Goal: Task Accomplishment & Management: Manage account settings

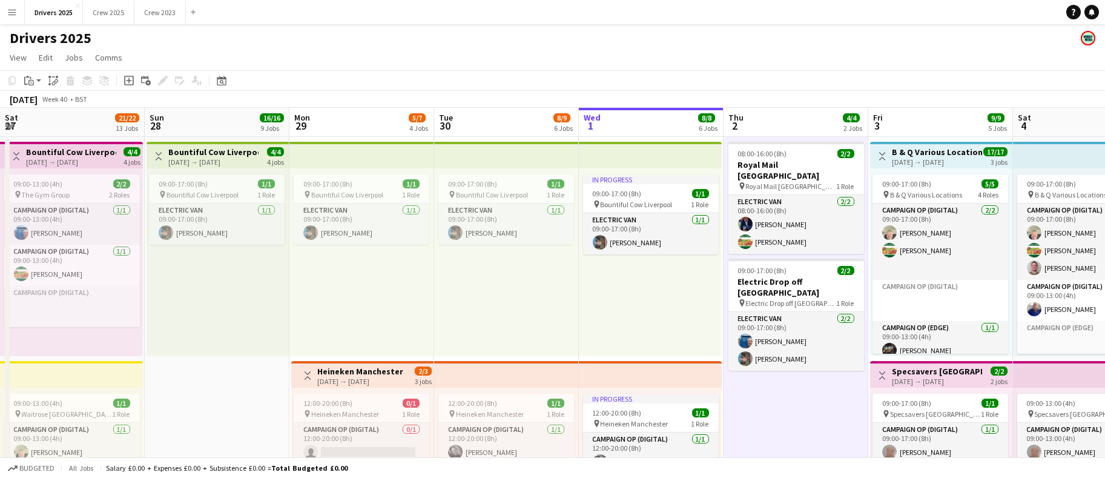
scroll to position [30, 0]
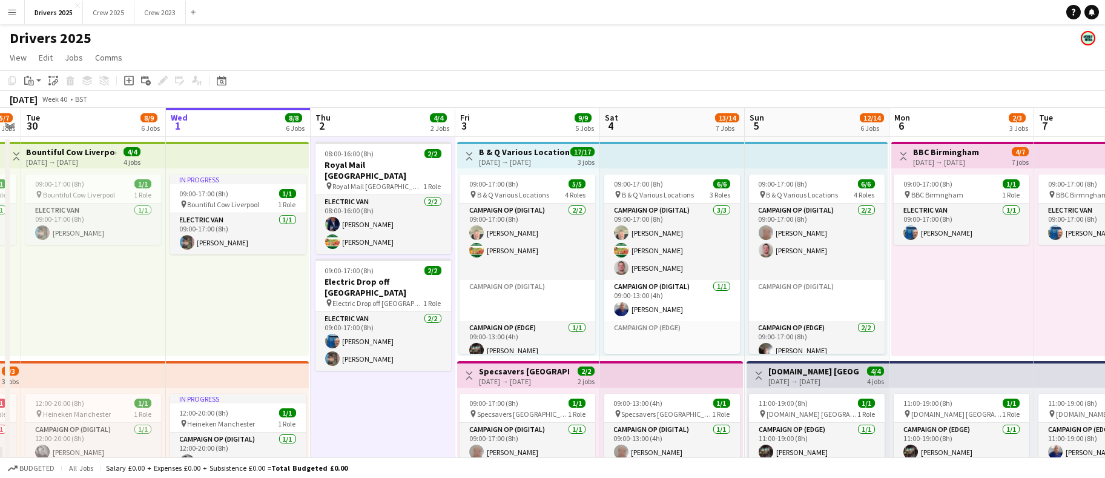
click at [11, 11] on app-icon "Menu" at bounding box center [12, 12] width 10 height 10
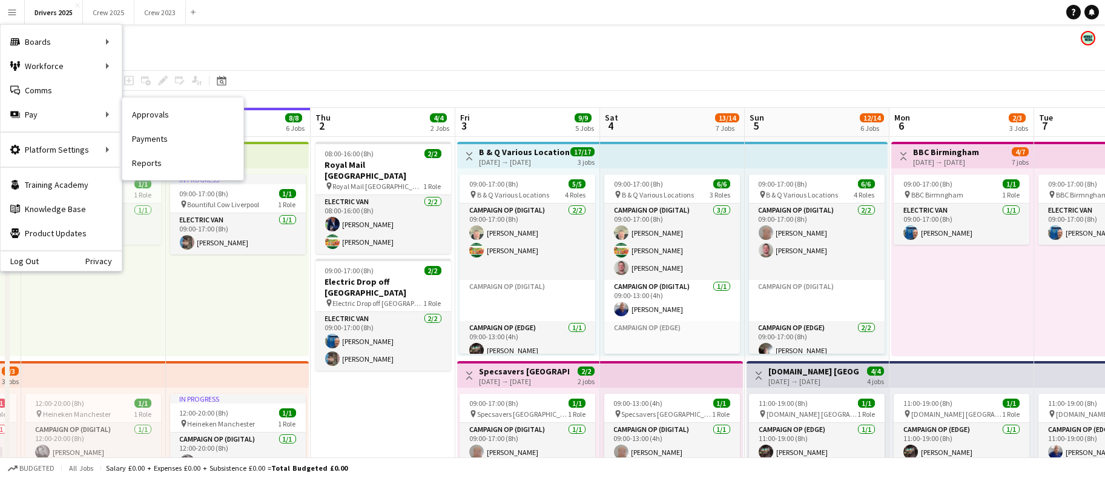
drag, startPoint x: 168, startPoint y: 122, endPoint x: 379, endPoint y: 253, distance: 248.9
click at [168, 122] on link "Approvals" at bounding box center [182, 114] width 121 height 24
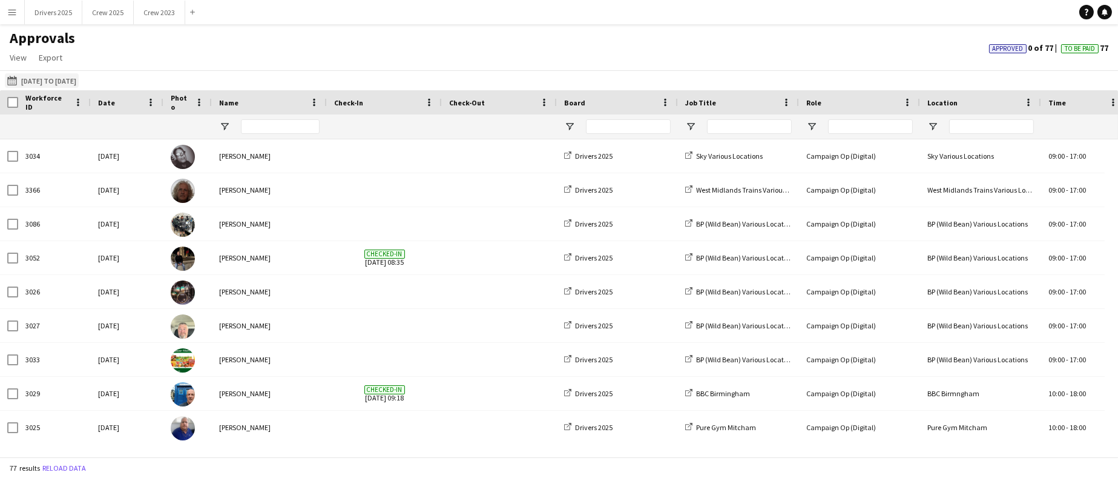
click at [79, 80] on button "[DATE] to [DATE] [DATE] to [DATE]" at bounding box center [42, 80] width 74 height 15
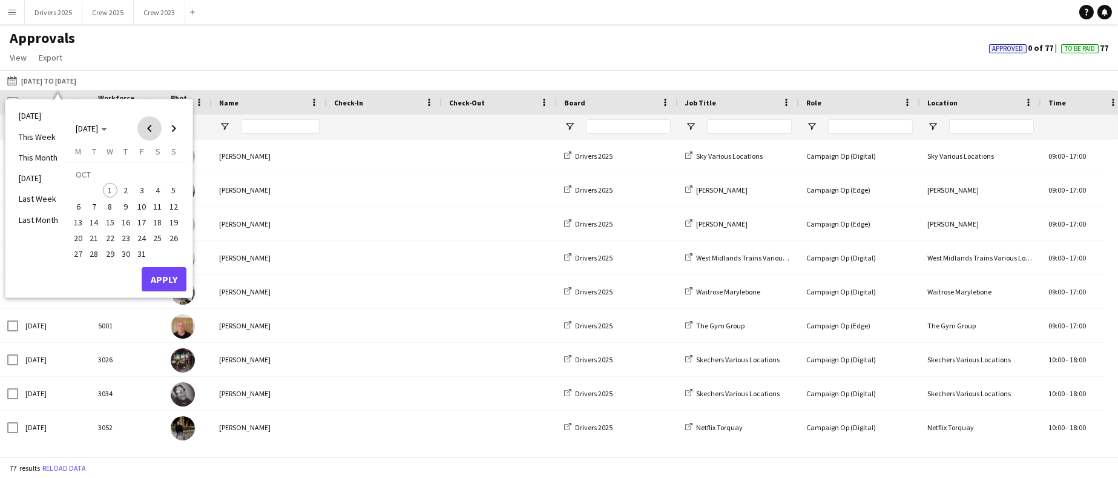
click at [151, 130] on span "Previous month" at bounding box center [149, 128] width 24 height 24
click at [76, 218] on span "15" at bounding box center [78, 222] width 15 height 15
click at [173, 218] on span "21" at bounding box center [173, 222] width 15 height 15
click at [168, 270] on button "Apply" at bounding box center [164, 279] width 45 height 24
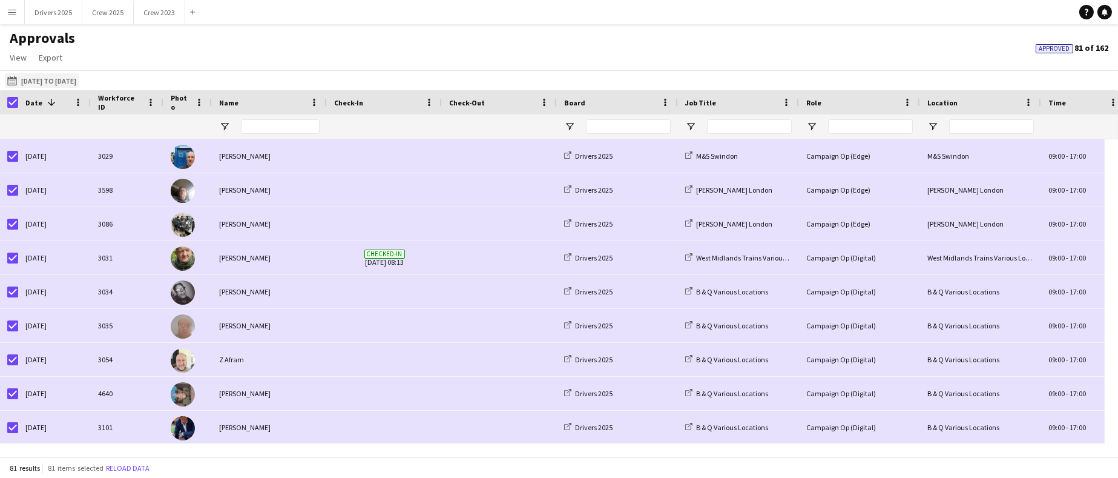
click at [34, 81] on button "[DATE] to [DATE] [DATE] to [DATE]" at bounding box center [42, 80] width 74 height 15
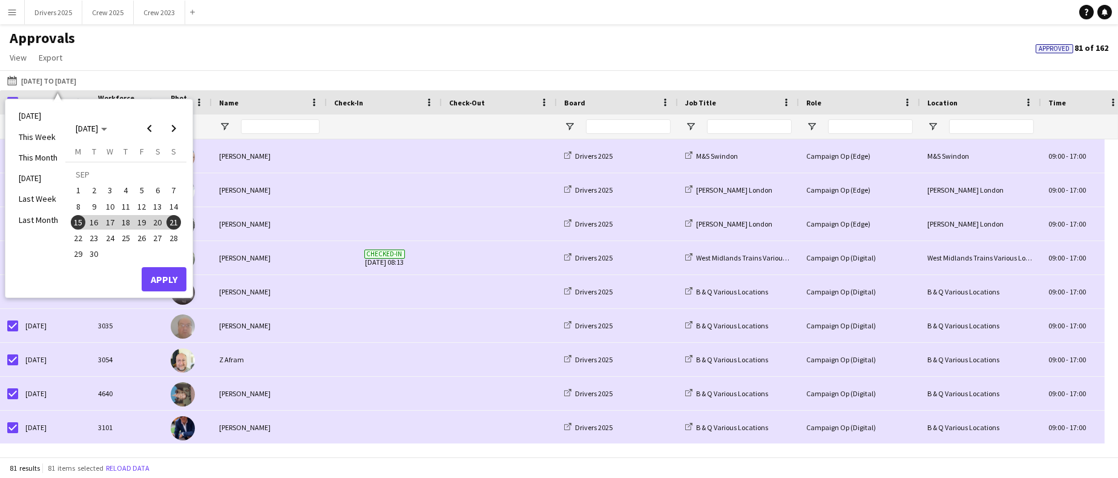
click at [149, 47] on div "Approvals View Customise view Customise filters Reset Filters Reset View Reset …" at bounding box center [559, 49] width 1118 height 41
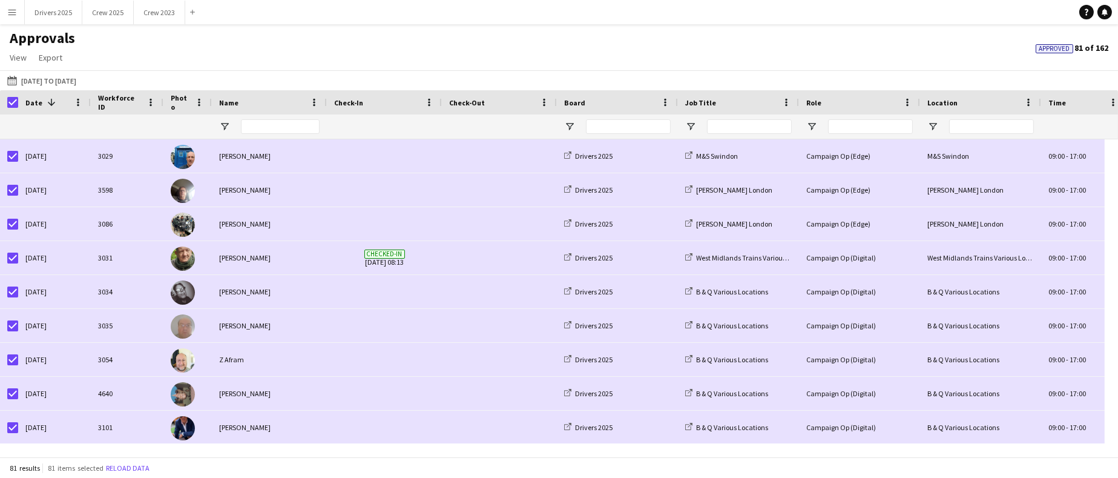
click at [15, 15] on app-icon "Menu" at bounding box center [12, 12] width 10 height 10
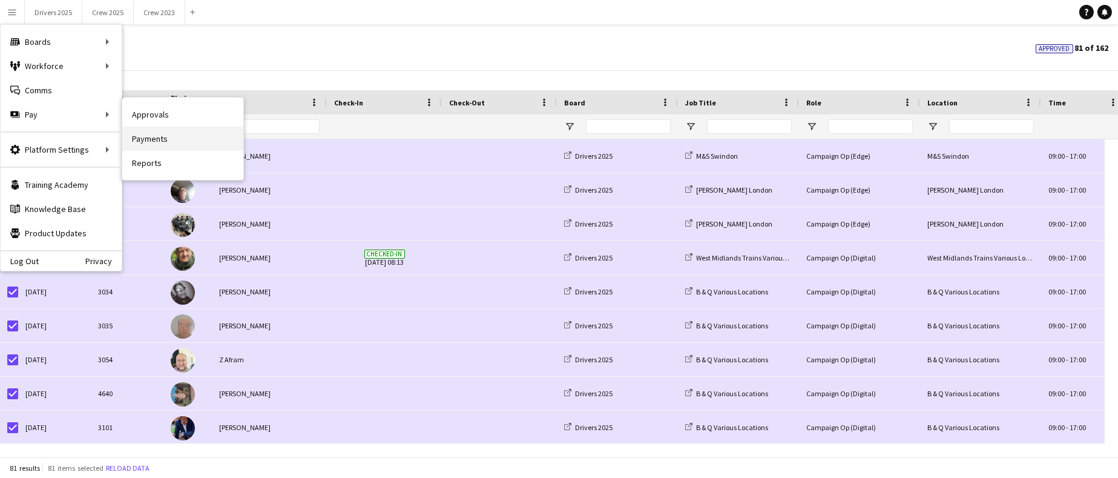
click at [155, 142] on link "Payments" at bounding box center [182, 138] width 121 height 24
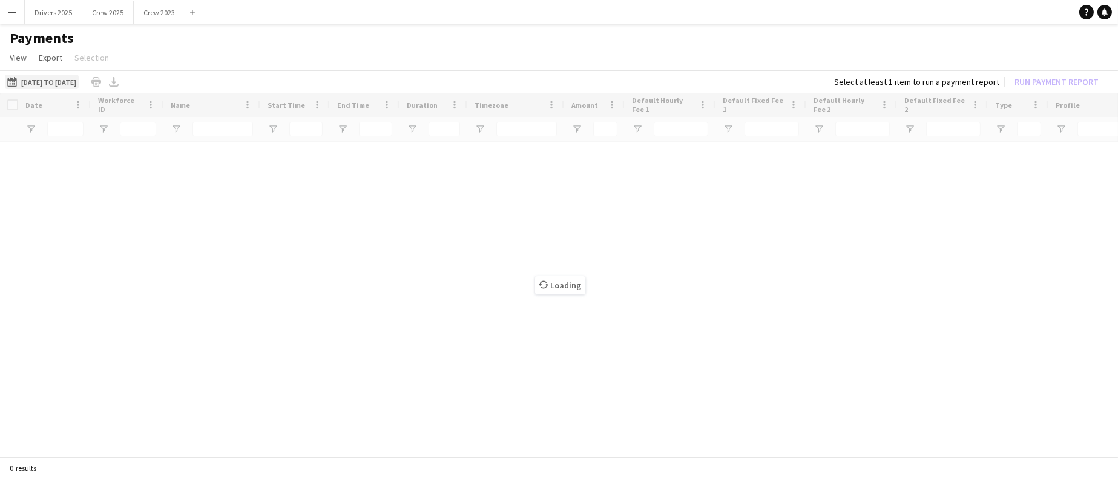
click at [79, 82] on button "[DATE] to [DATE] [DATE] to [DATE]" at bounding box center [42, 81] width 74 height 15
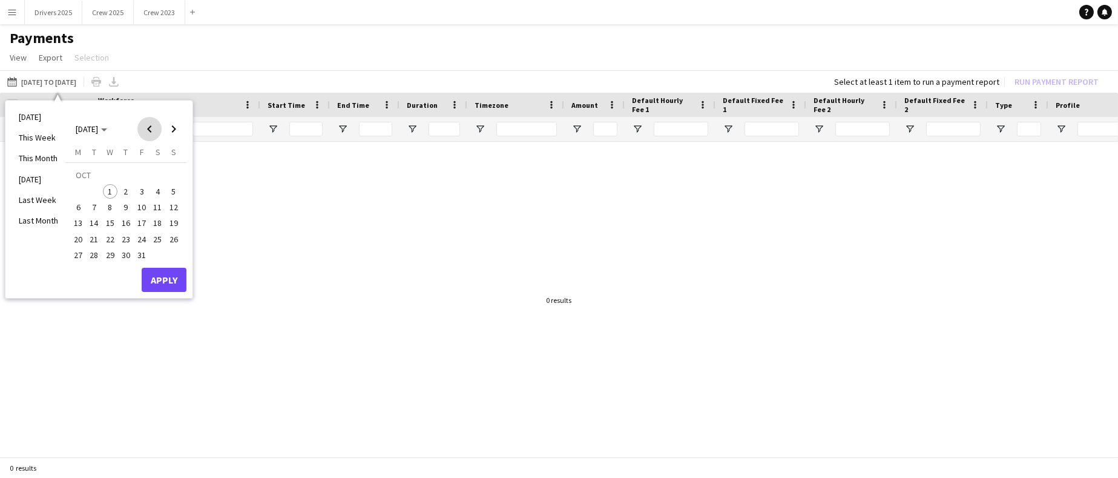
click at [143, 132] on span "Previous month" at bounding box center [149, 129] width 24 height 24
click at [81, 221] on span "15" at bounding box center [78, 222] width 15 height 15
click at [174, 226] on span "21" at bounding box center [173, 222] width 15 height 15
click at [162, 278] on button "Apply" at bounding box center [164, 280] width 45 height 24
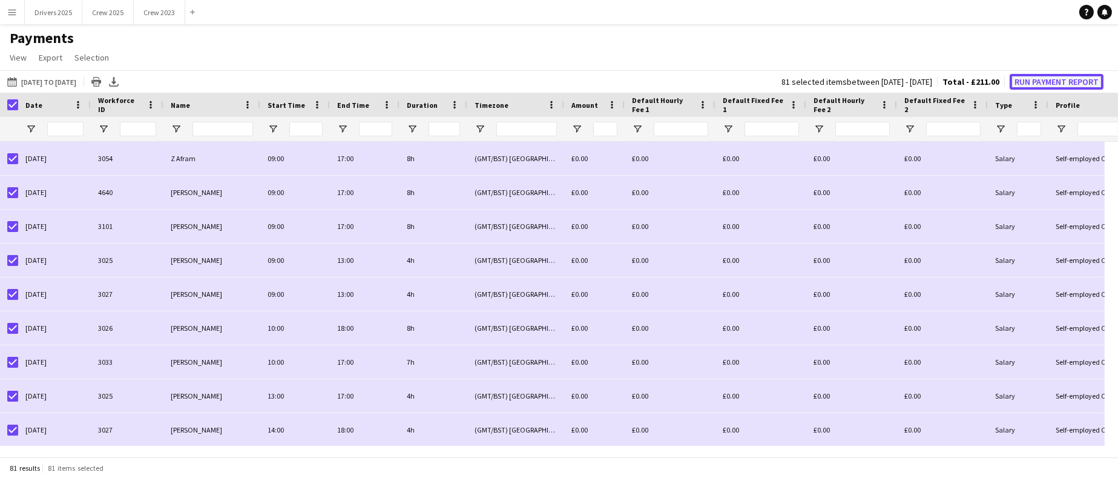
click at [1074, 85] on button "Run Payment Report" at bounding box center [1057, 82] width 94 height 16
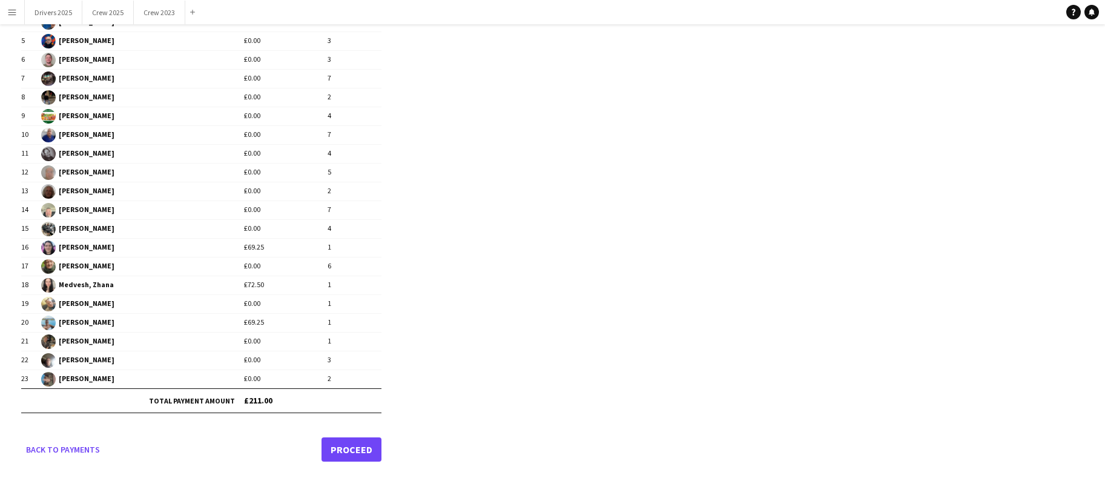
click at [348, 442] on link "Proceed" at bounding box center [351, 449] width 60 height 24
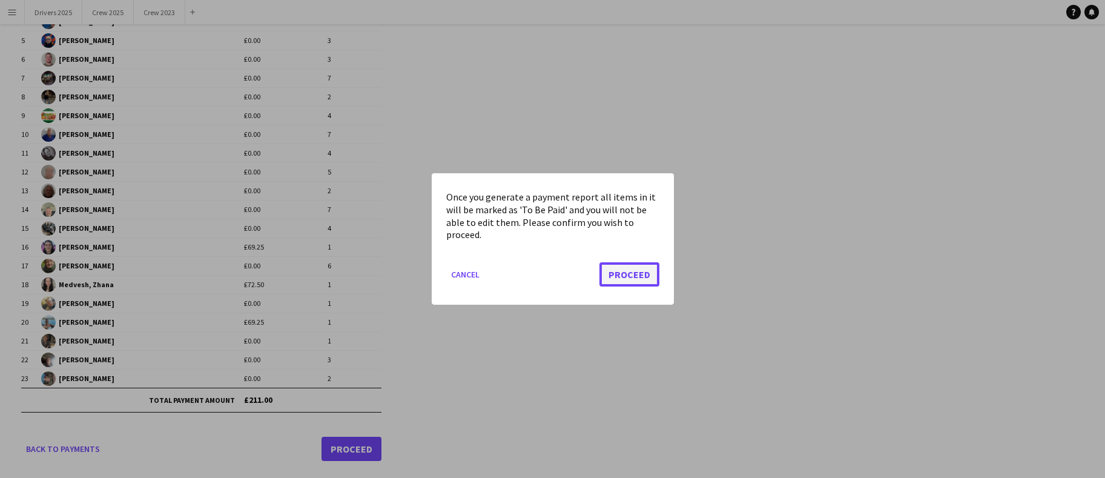
click at [634, 280] on button "Proceed" at bounding box center [629, 274] width 60 height 24
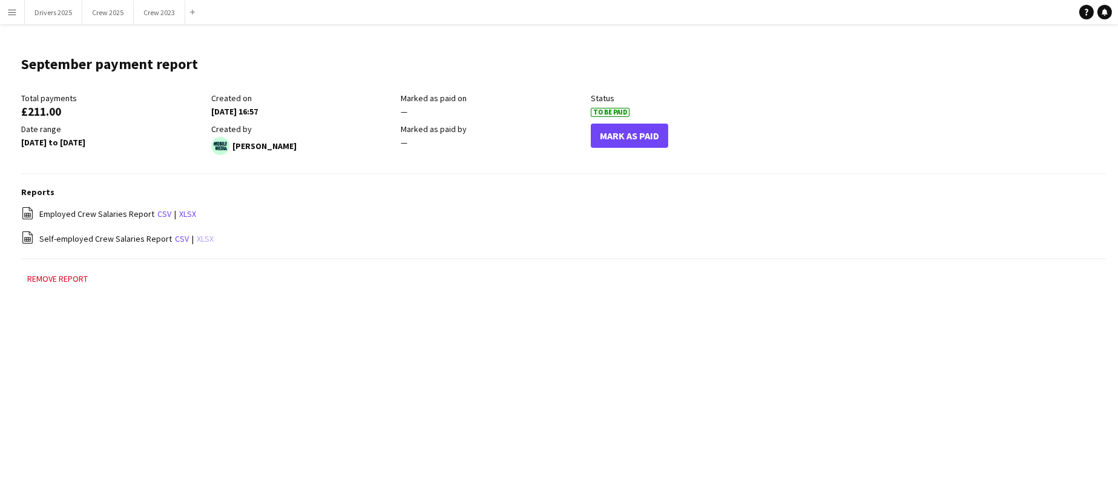
click at [203, 237] on link "xlsx" at bounding box center [205, 238] width 17 height 11
click at [56, 9] on button "Drivers 2025 Close" at bounding box center [53, 13] width 57 height 24
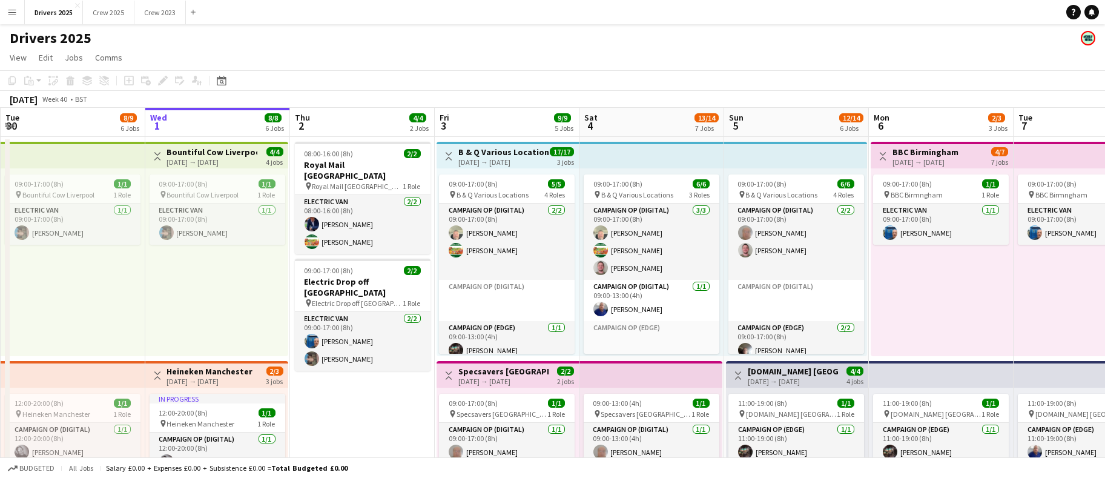
scroll to position [0, 465]
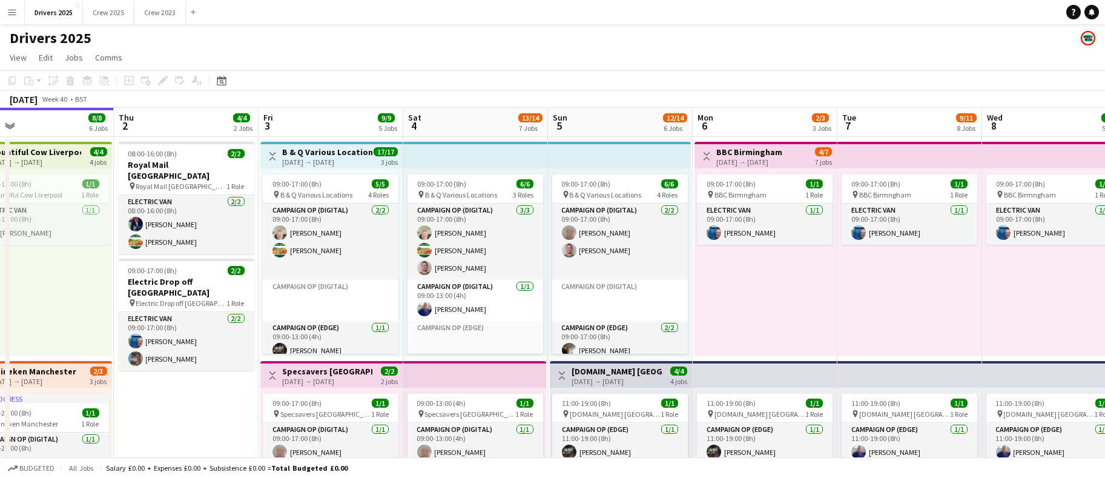
drag, startPoint x: 337, startPoint y: 427, endPoint x: -61, endPoint y: 393, distance: 399.6
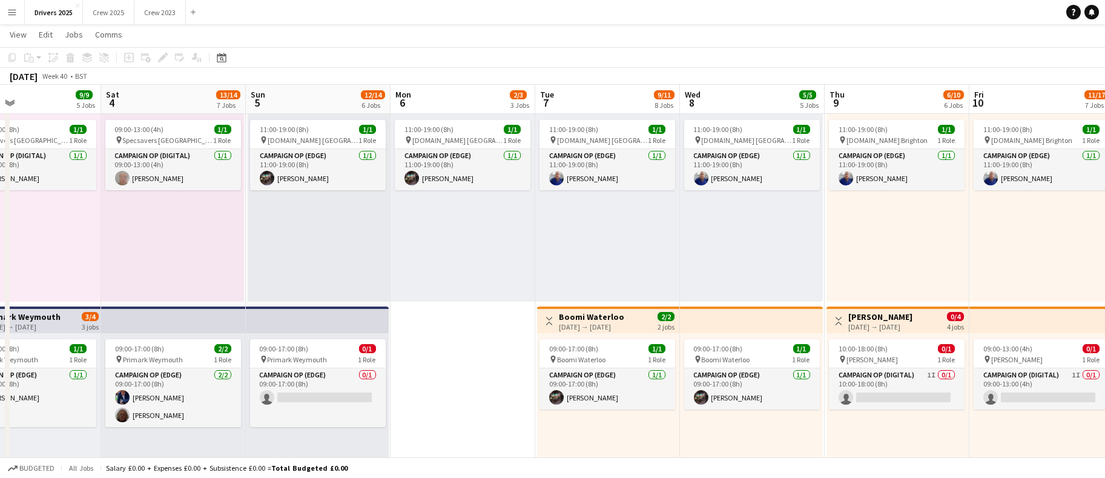
scroll to position [0, 489]
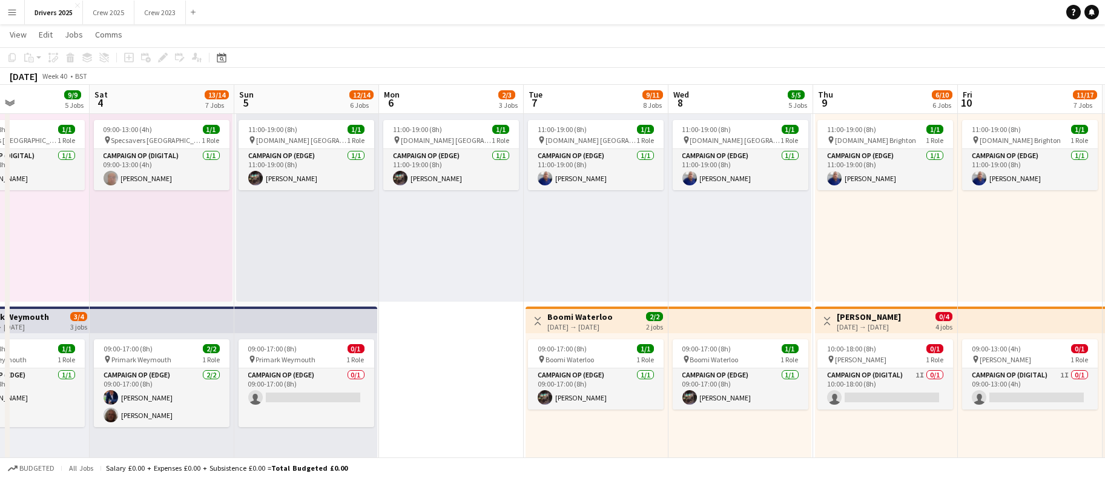
drag, startPoint x: 826, startPoint y: 373, endPoint x: 513, endPoint y: 374, distance: 313.5
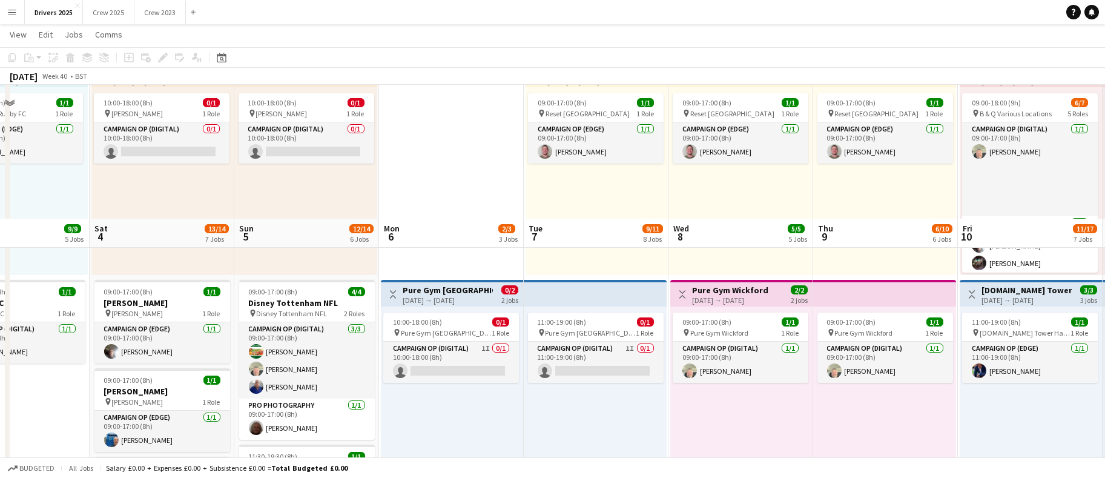
scroll to position [908, 0]
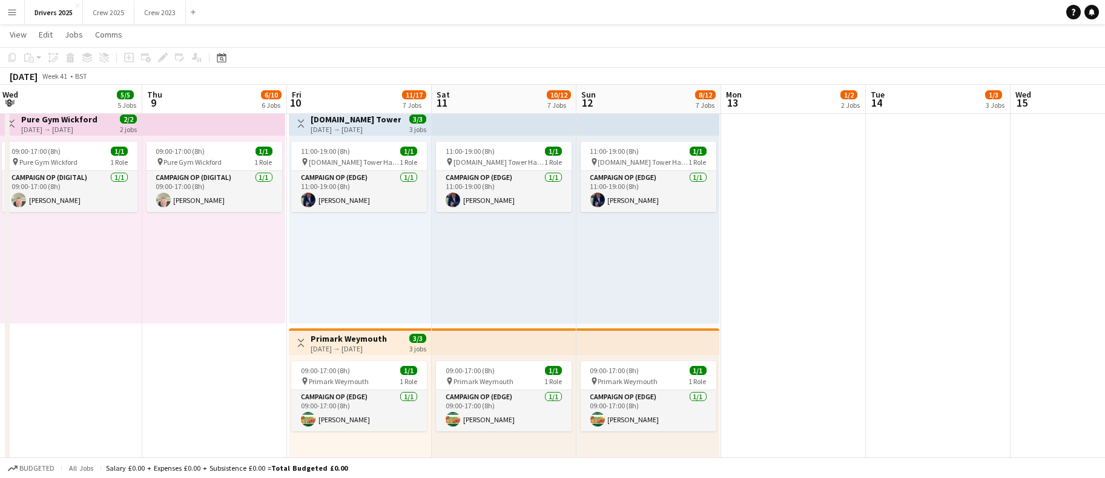
drag, startPoint x: 811, startPoint y: 388, endPoint x: 409, endPoint y: 371, distance: 402.8
click at [409, 371] on app-calendar-viewport "Sat 4 13/14 7 Jobs Sun 5 12/14 6 Jobs Mon 6 2/3 3 Jobs Tue 7 9/11 8 Jobs Wed 8 …" at bounding box center [552, 154] width 1105 height 2031
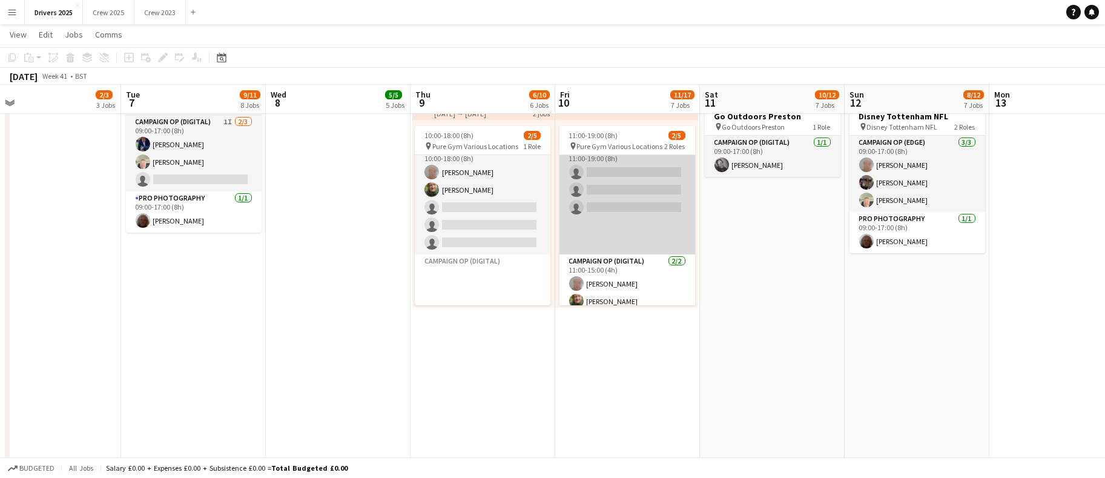
scroll to position [19, 0]
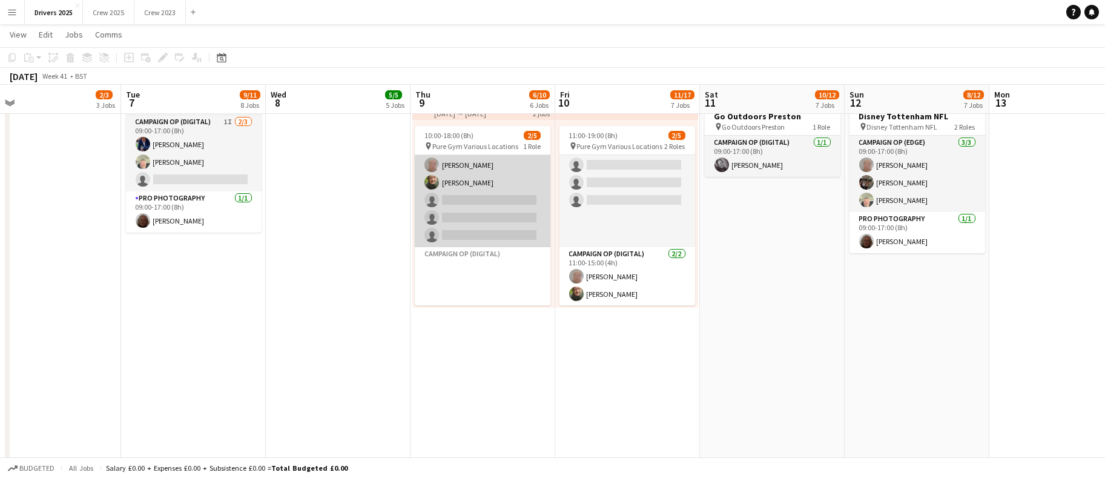
drag, startPoint x: 490, startPoint y: 188, endPoint x: 518, endPoint y: 207, distance: 34.4
click at [490, 188] on app-card-role "Campaign Op (Digital) 2I [DATE] 10:00-18:00 (8h) [PERSON_NAME] [PERSON_NAME] si…" at bounding box center [483, 191] width 136 height 111
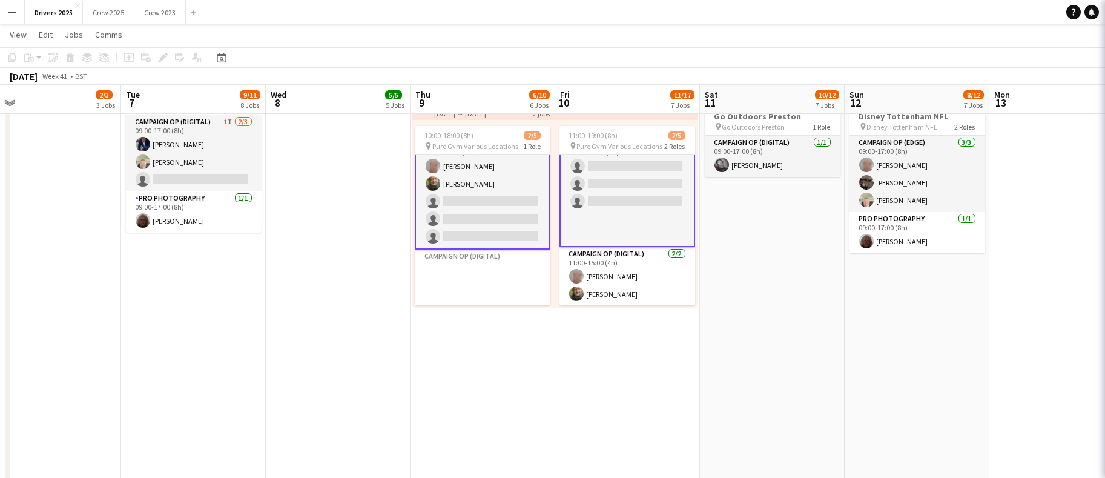
scroll to position [21, 0]
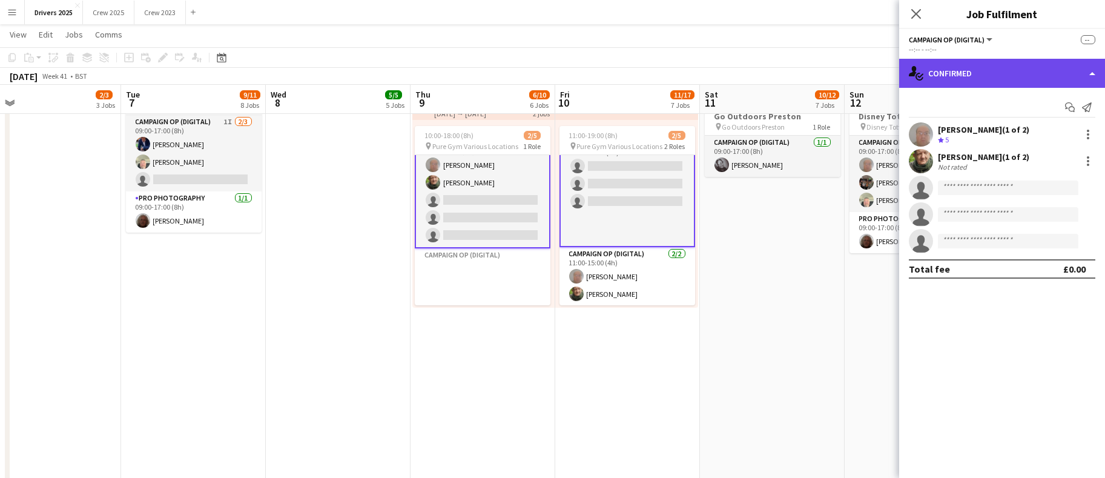
click at [977, 64] on div "single-neutral-actions-check-2 Confirmed" at bounding box center [1002, 73] width 206 height 29
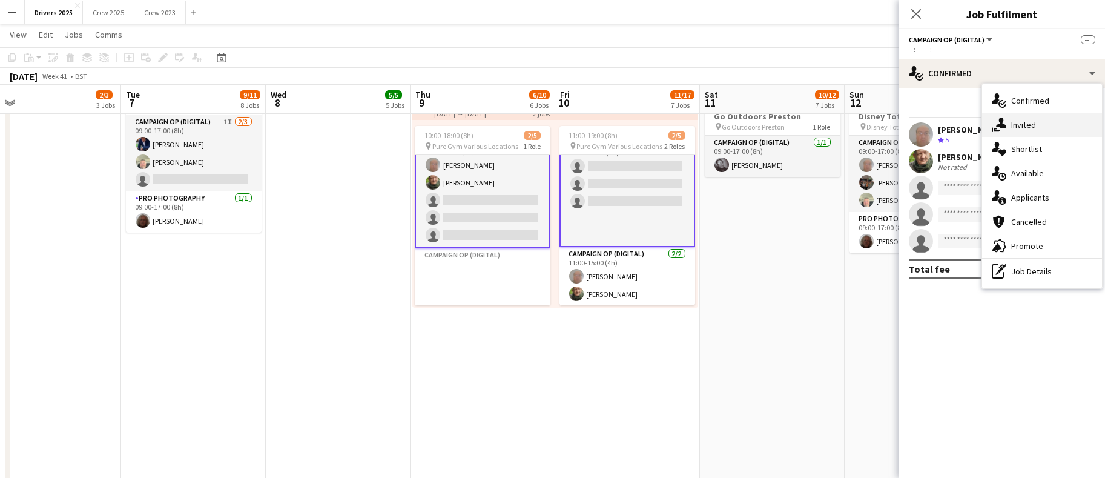
click at [1021, 120] on span "Invited" at bounding box center [1023, 124] width 25 height 11
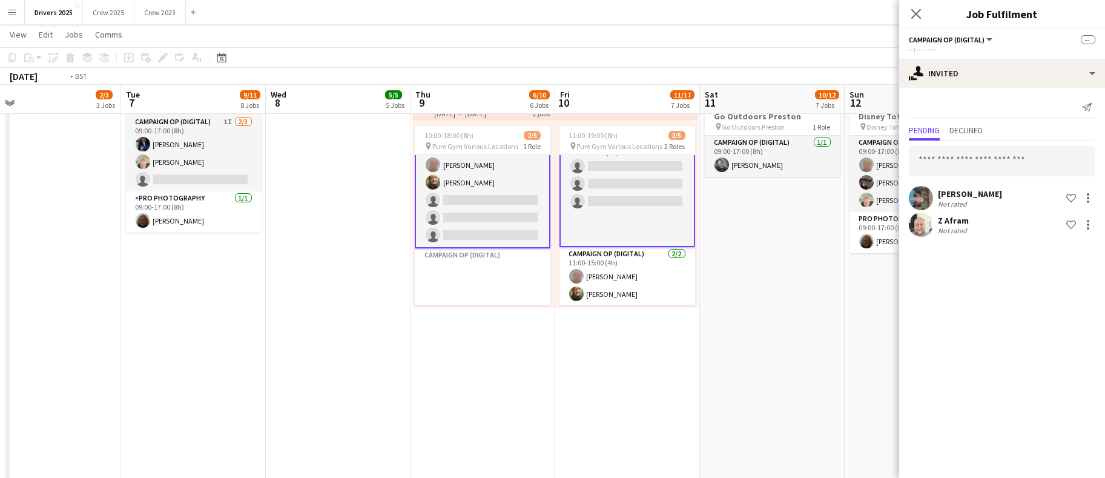
scroll to position [0, 370]
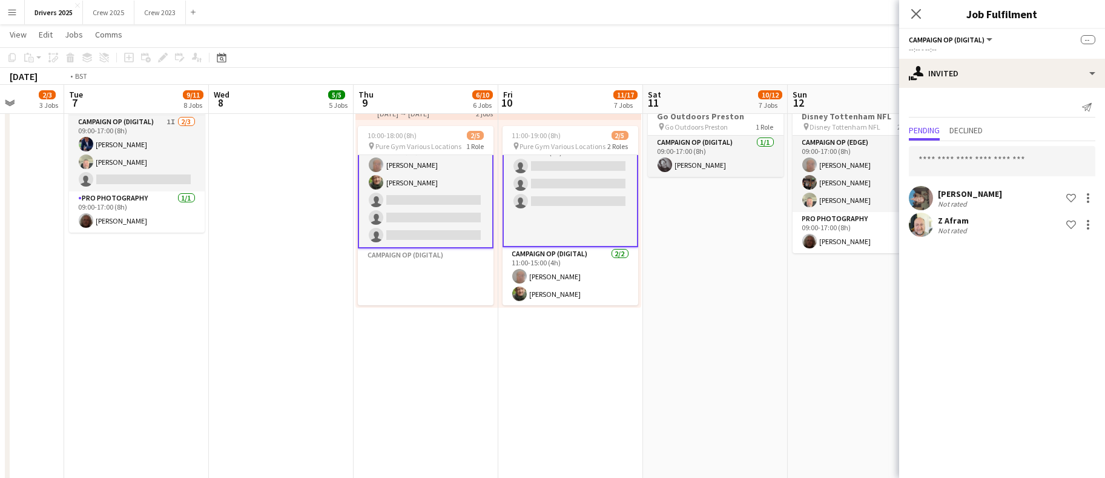
drag, startPoint x: 303, startPoint y: 372, endPoint x: 390, endPoint y: 375, distance: 87.8
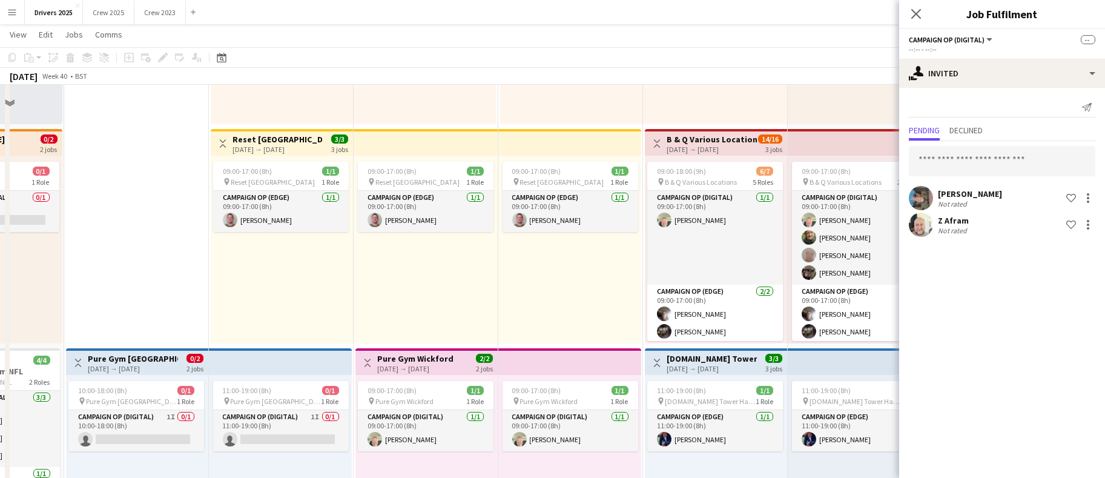
scroll to position [635, 0]
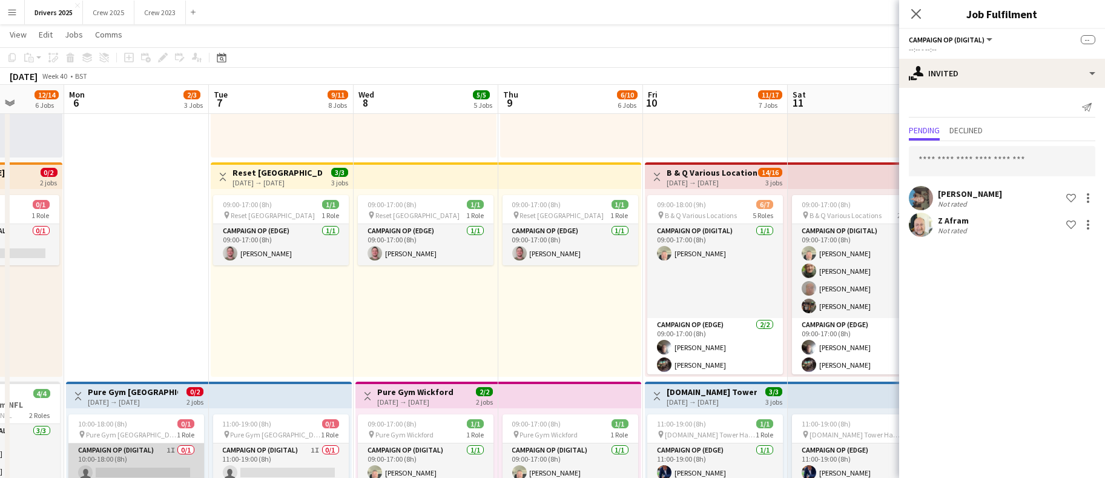
click at [157, 468] on app-card-role "Campaign Op (Digital) 1I 0/1 10:00-18:00 (8h) single-neutral-actions" at bounding box center [136, 463] width 136 height 41
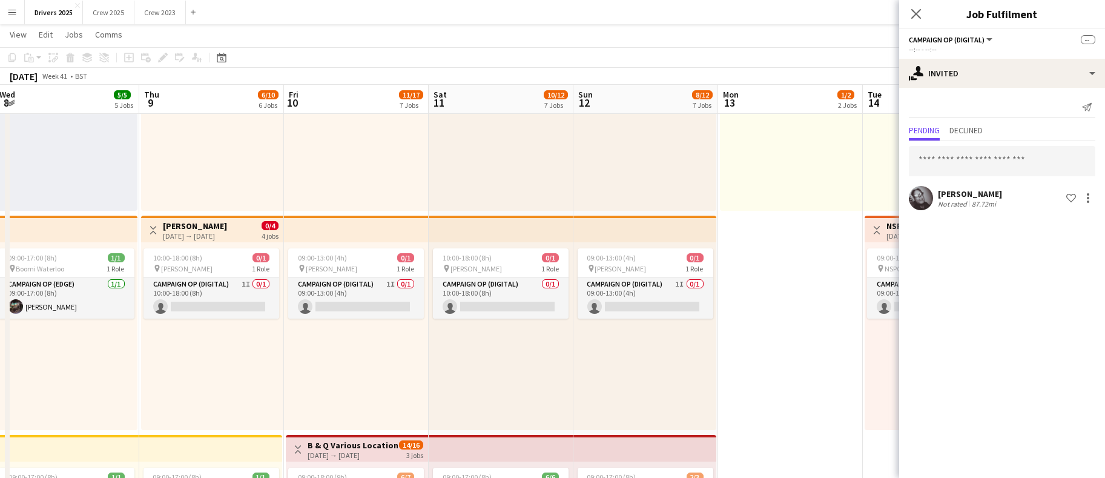
scroll to position [0, 505]
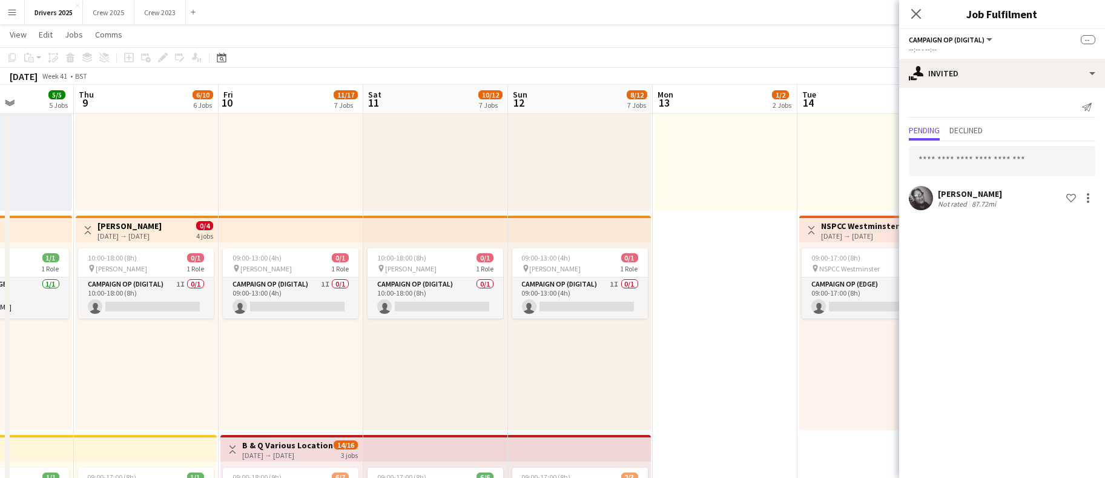
drag, startPoint x: 718, startPoint y: 355, endPoint x: 294, endPoint y: 355, distance: 424.3
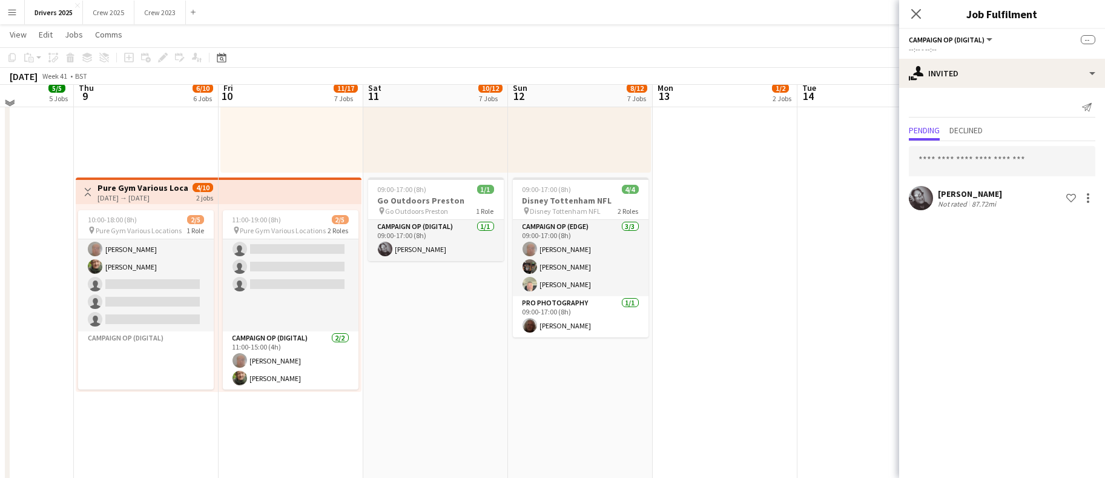
scroll to position [1271, 0]
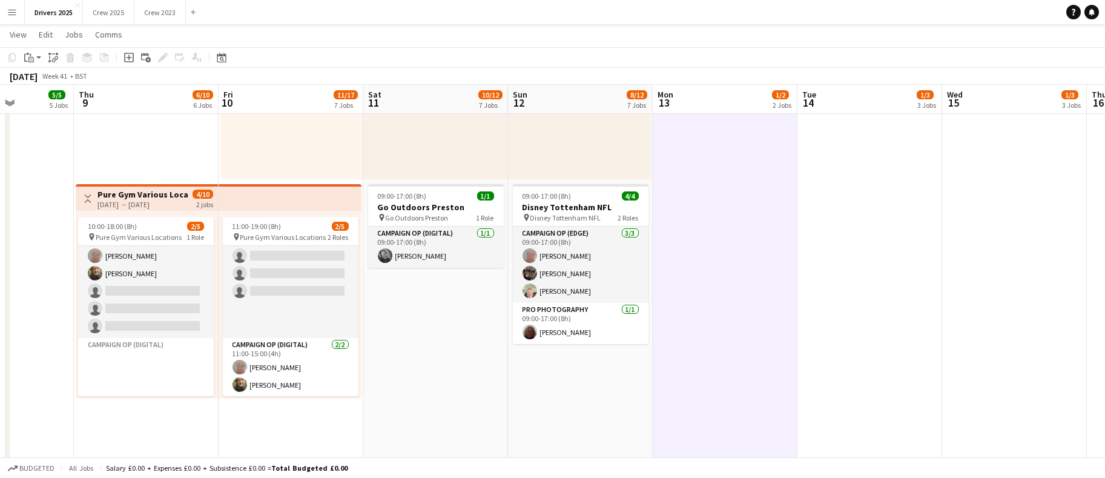
scroll to position [0, 504]
